Goal: Task Accomplishment & Management: Manage account settings

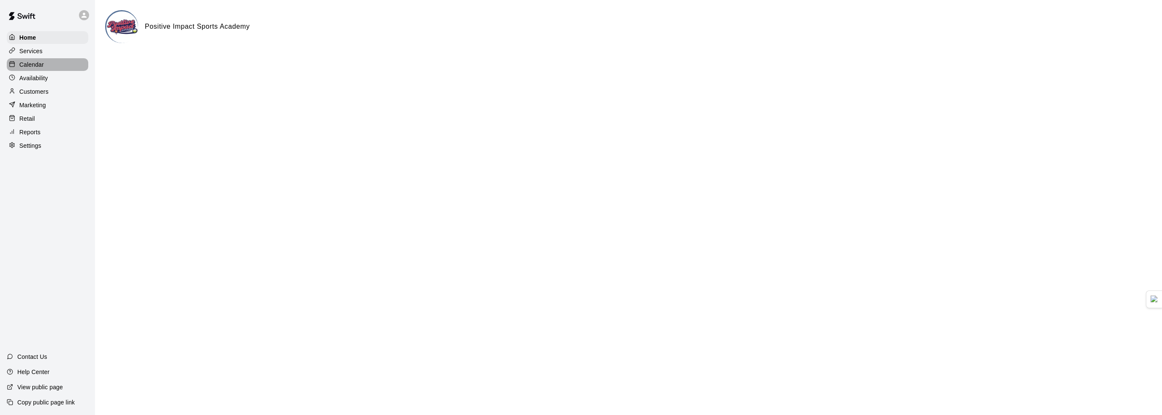
click at [22, 65] on p "Calendar" at bounding box center [31, 64] width 24 height 8
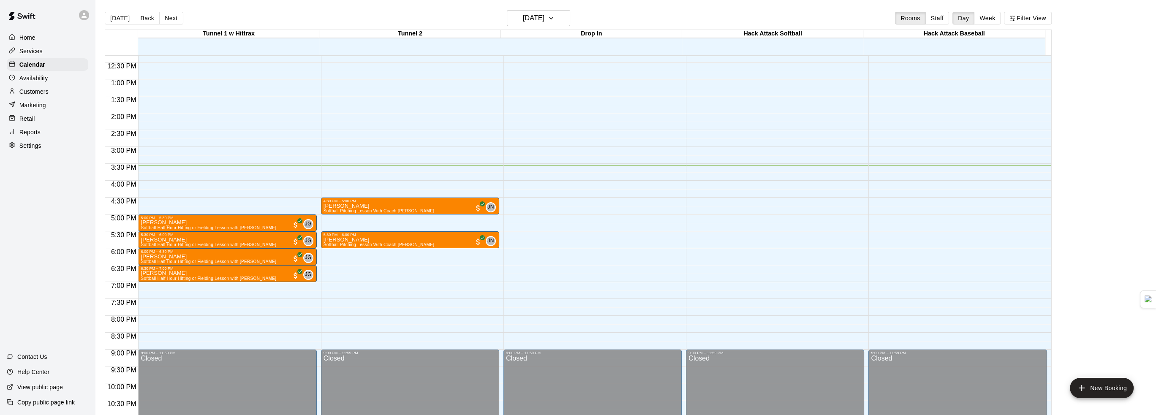
scroll to position [442, 0]
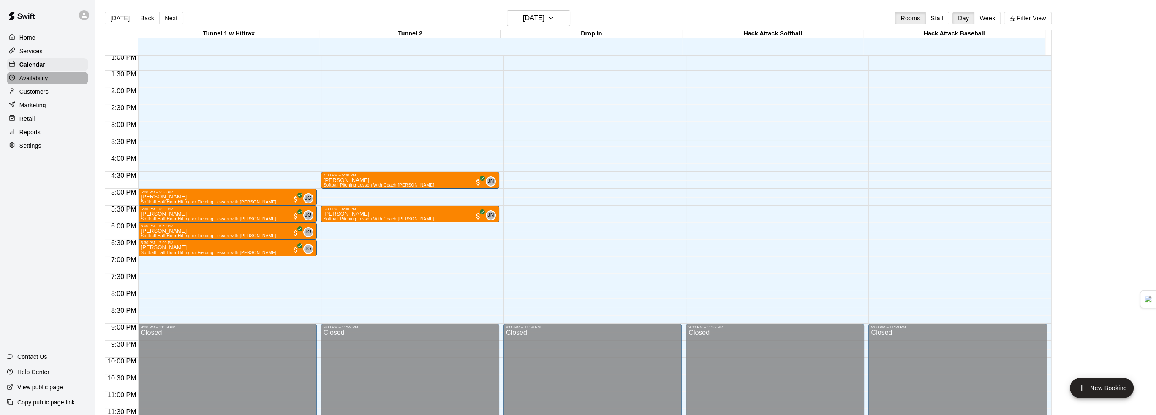
click at [44, 79] on p "Availability" at bounding box center [33, 78] width 29 height 8
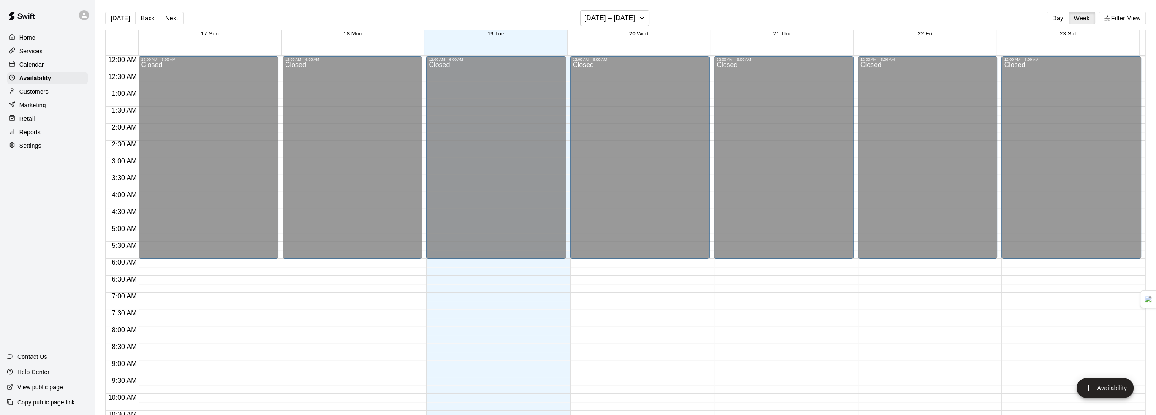
scroll to position [441, 0]
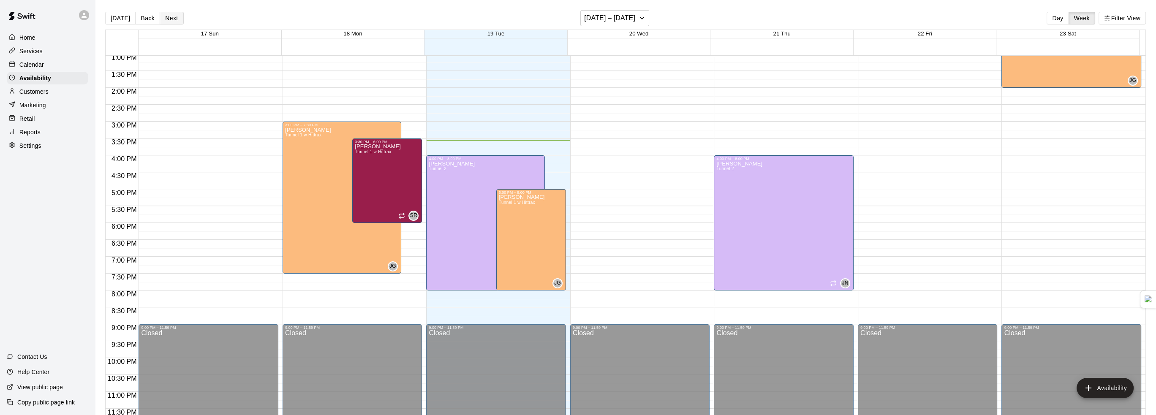
click at [168, 19] on button "Next" at bounding box center [172, 18] width 24 height 13
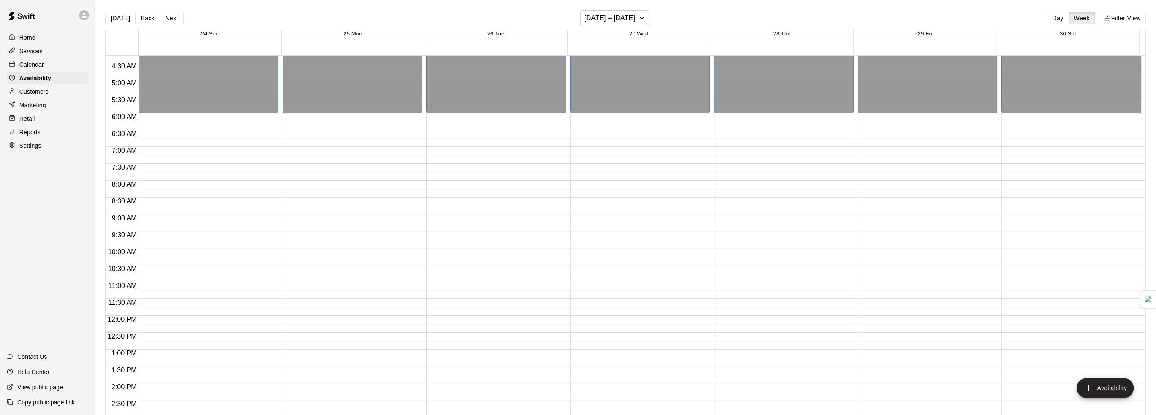
scroll to position [272, 0]
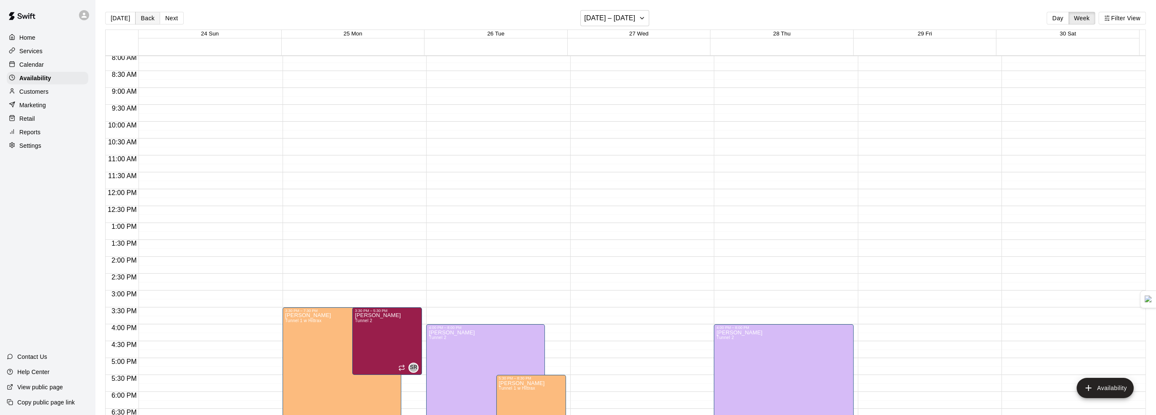
click at [141, 17] on button "Back" at bounding box center [147, 18] width 25 height 13
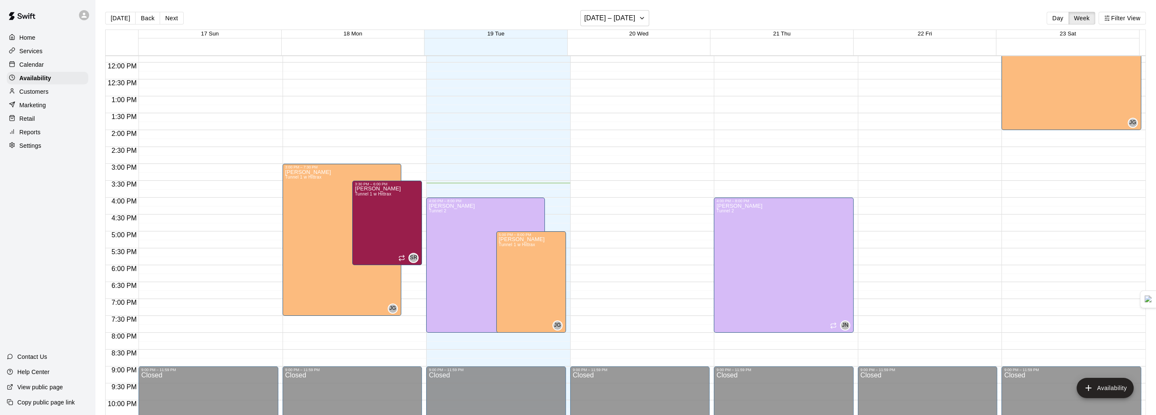
scroll to position [357, 0]
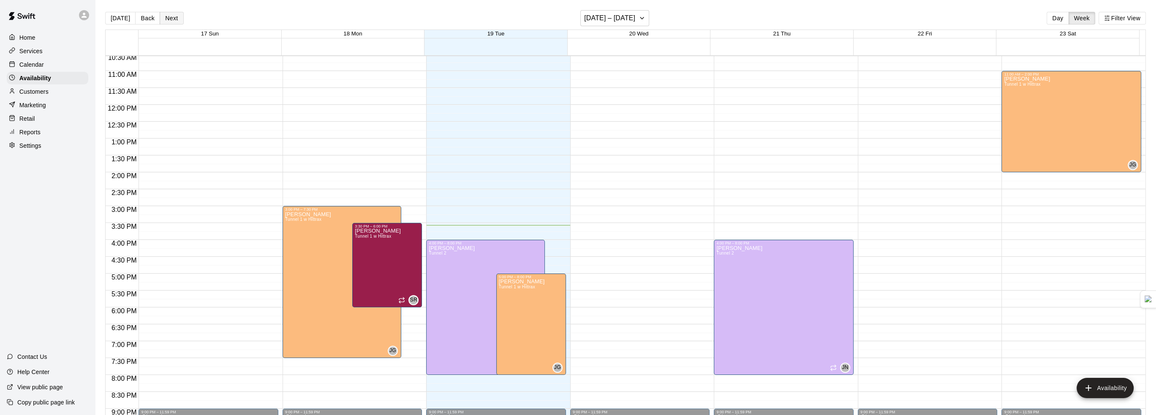
click at [167, 16] on button "Next" at bounding box center [172, 18] width 24 height 13
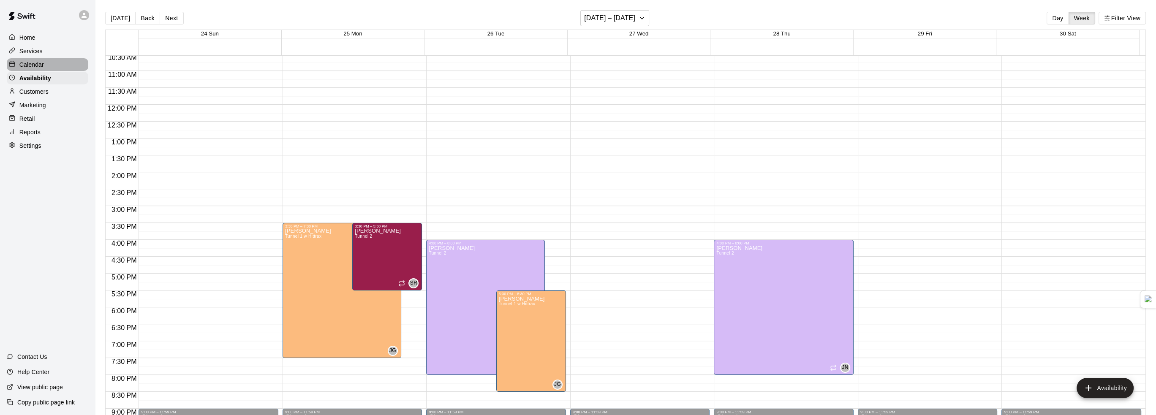
click at [21, 62] on div "Calendar" at bounding box center [48, 64] width 82 height 13
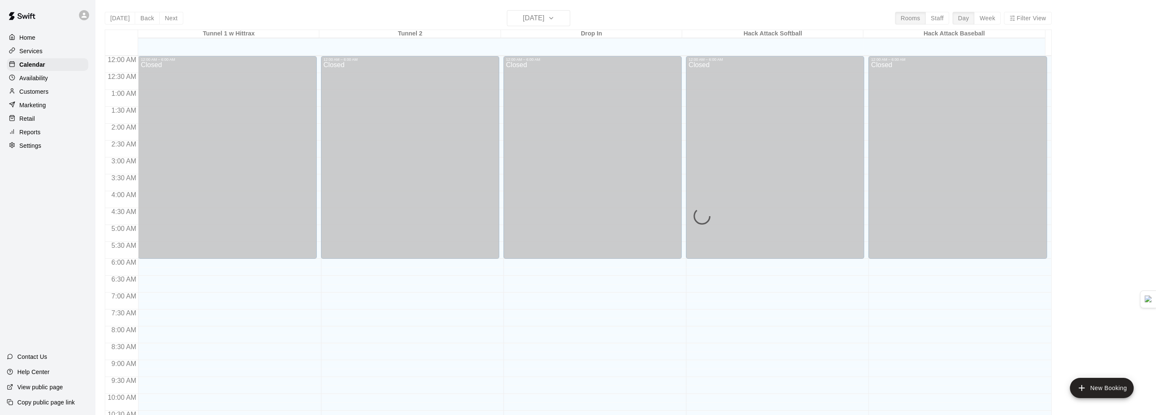
scroll to position [416, 0]
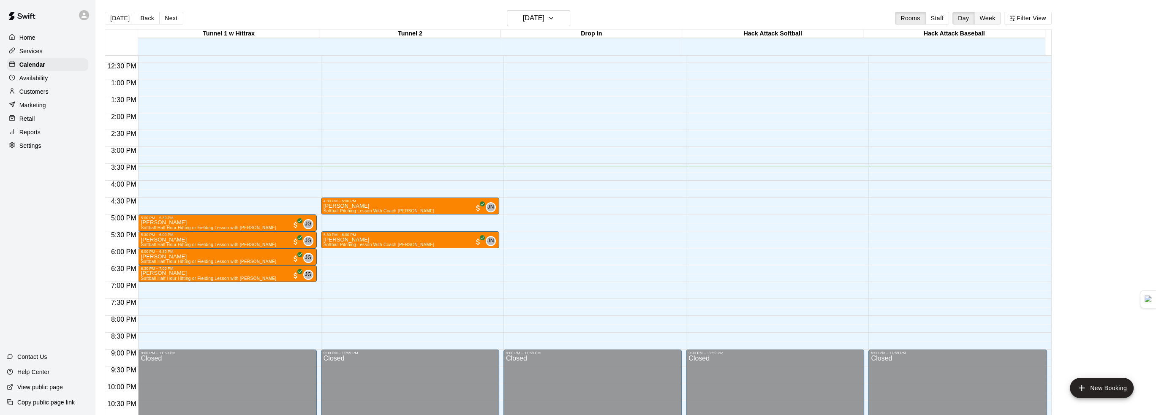
click at [988, 19] on button "Week" at bounding box center [987, 18] width 27 height 13
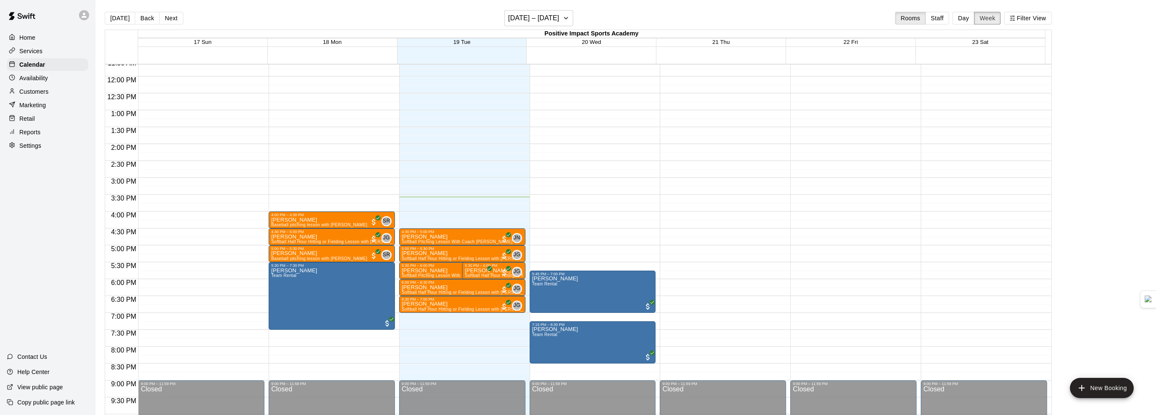
scroll to position [408, 0]
